Goal: Task Accomplishment & Management: Manage account settings

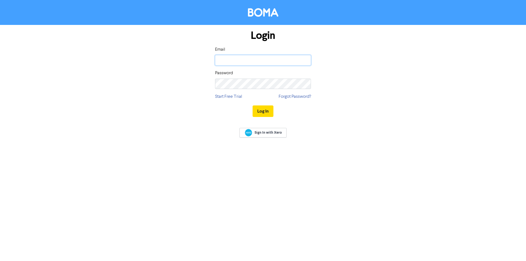
click at [249, 56] on input "email" at bounding box center [263, 60] width 96 height 10
type input "[EMAIL_ADDRESS][DOMAIN_NAME]"
click at [252, 105] on button "Log In" at bounding box center [262, 110] width 21 height 11
